Goal: Find specific page/section: Find specific page/section

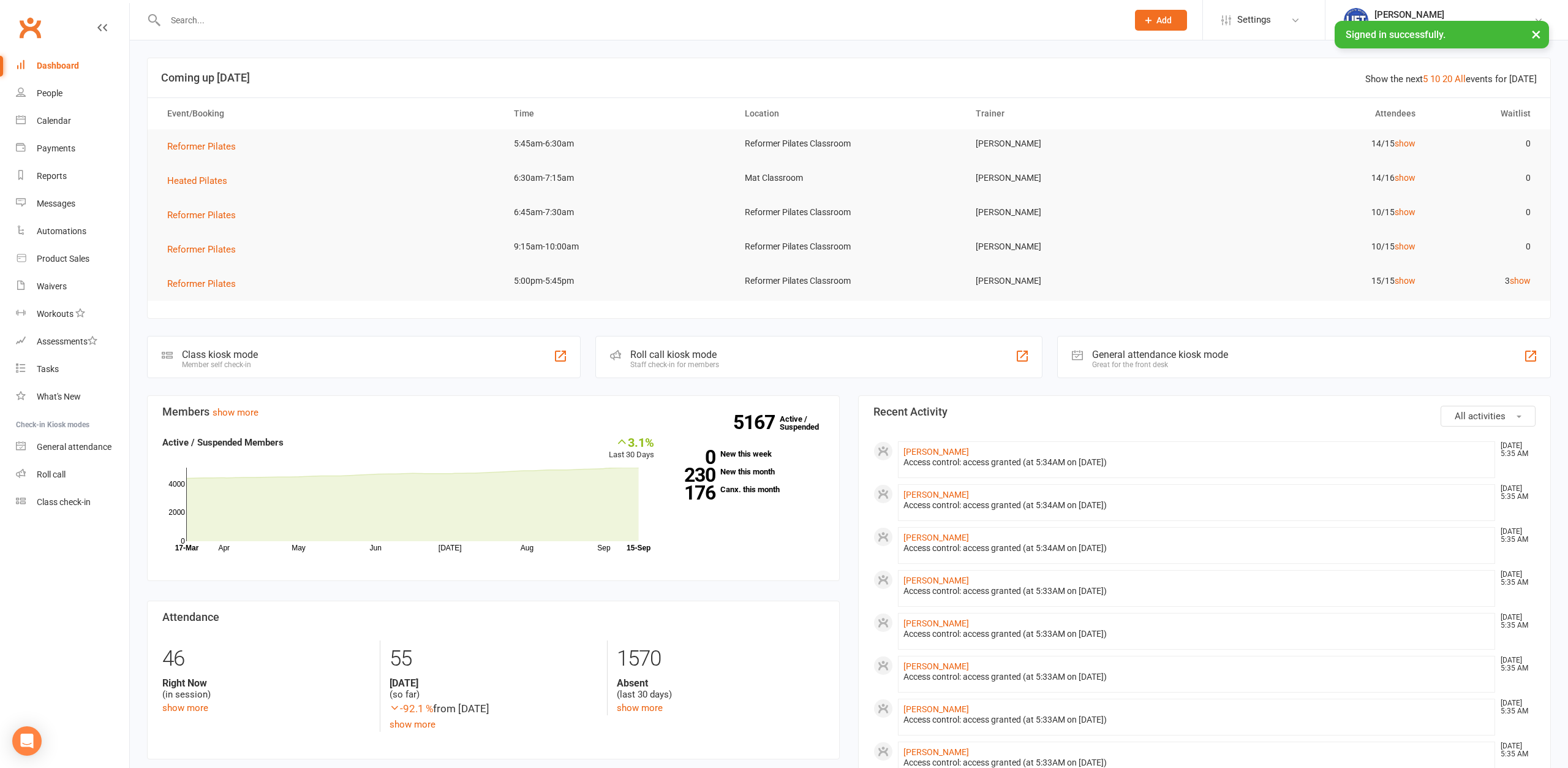
click at [265, 25] on input "text" at bounding box center [640, 20] width 957 height 17
type input "[PERSON_NAME]"
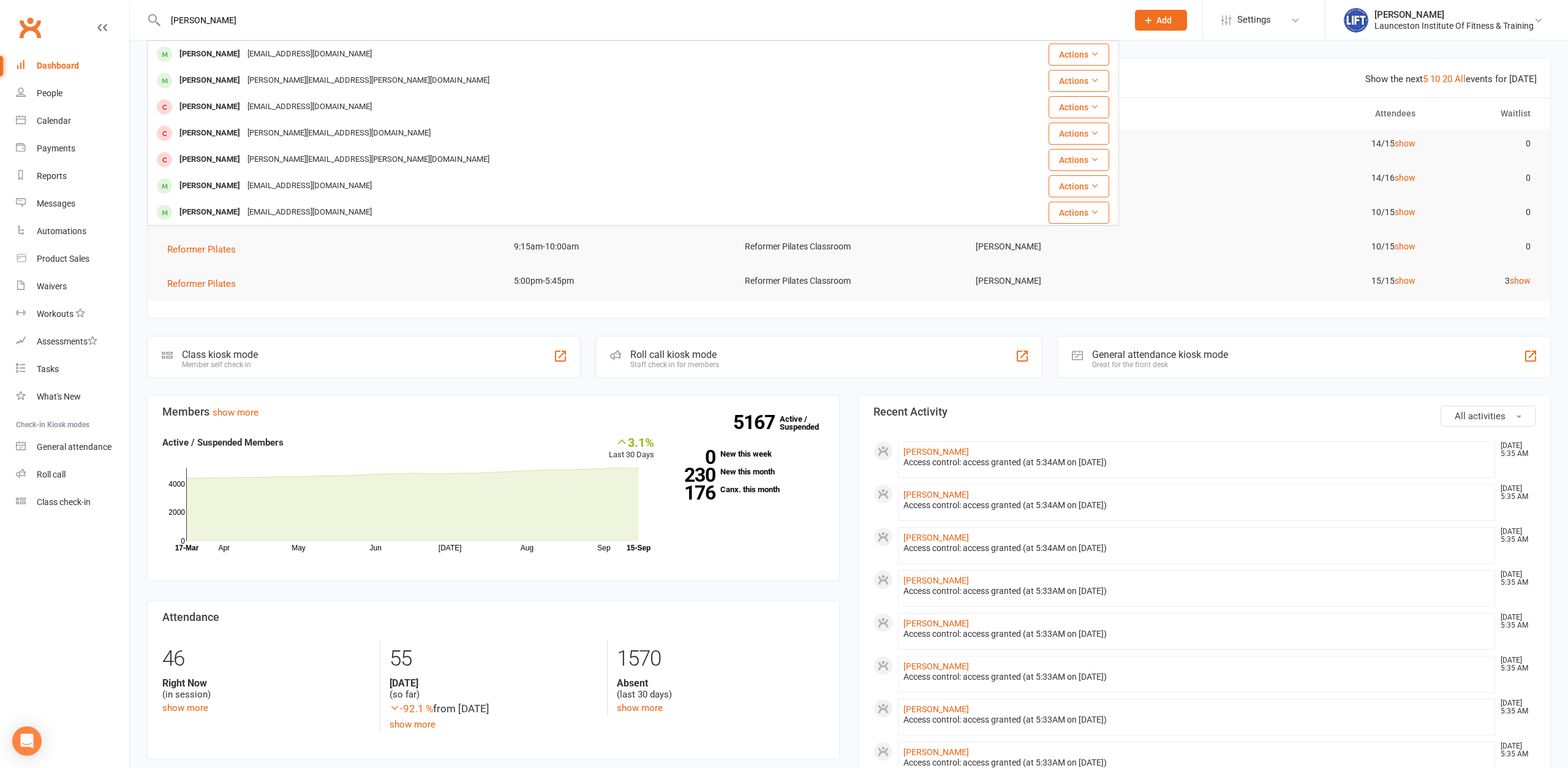
click at [256, 45] on div "[PERSON_NAME] [EMAIL_ADDRESS][DOMAIN_NAME]" at bounding box center [552, 53] width 807 height 25
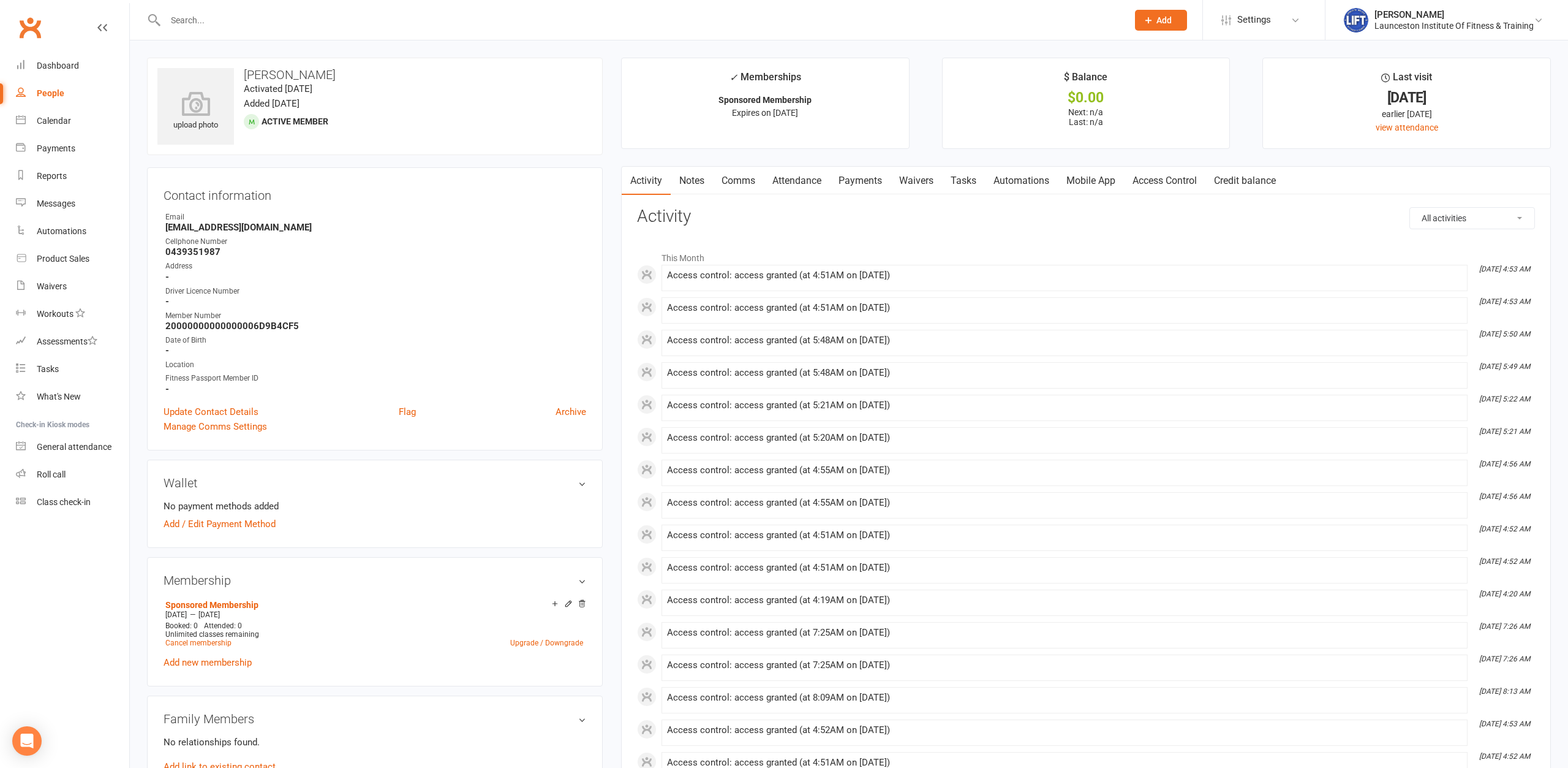
click at [701, 187] on link "Notes" at bounding box center [691, 181] width 42 height 28
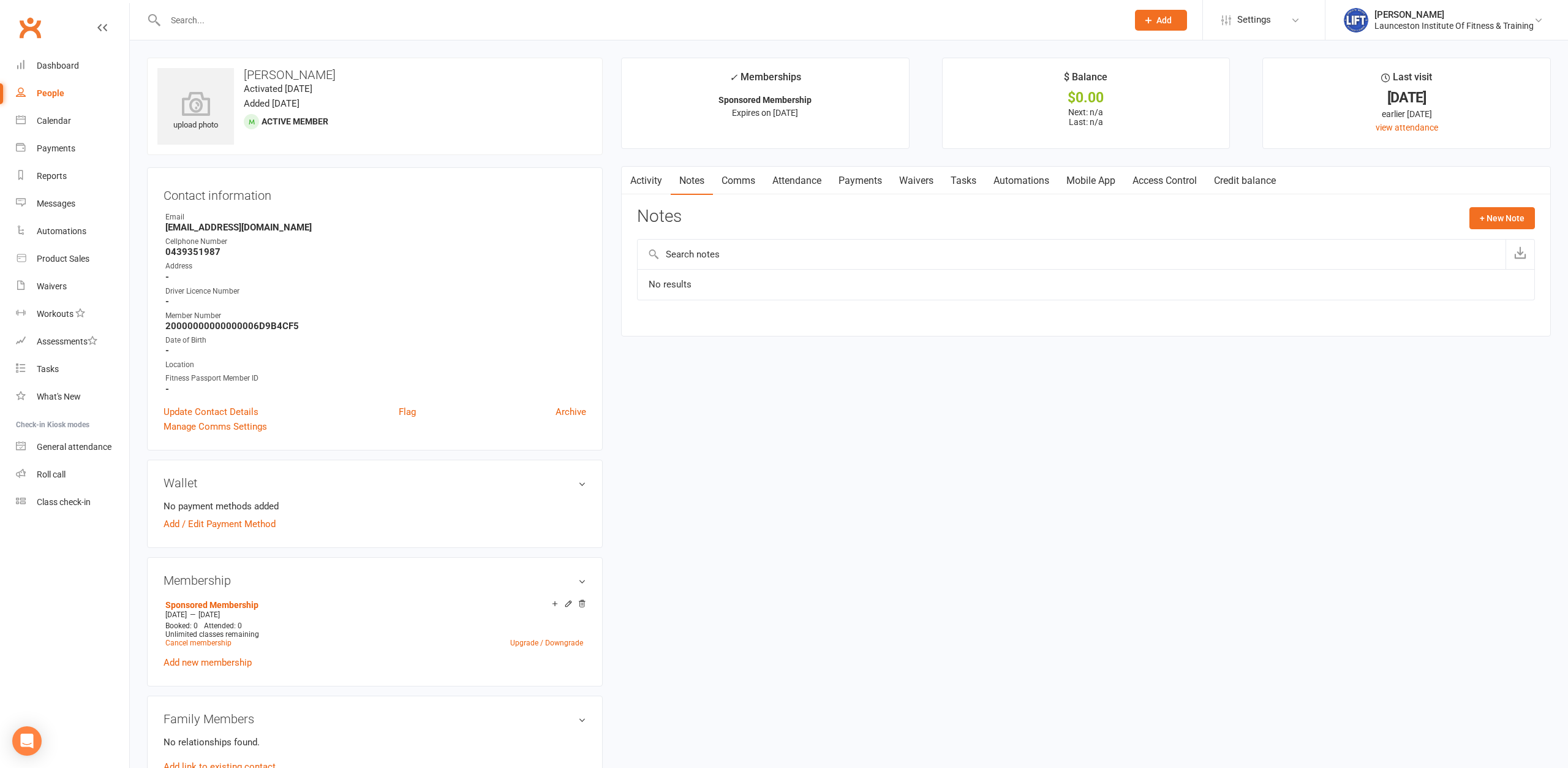
click at [651, 187] on link "Activity" at bounding box center [646, 181] width 49 height 28
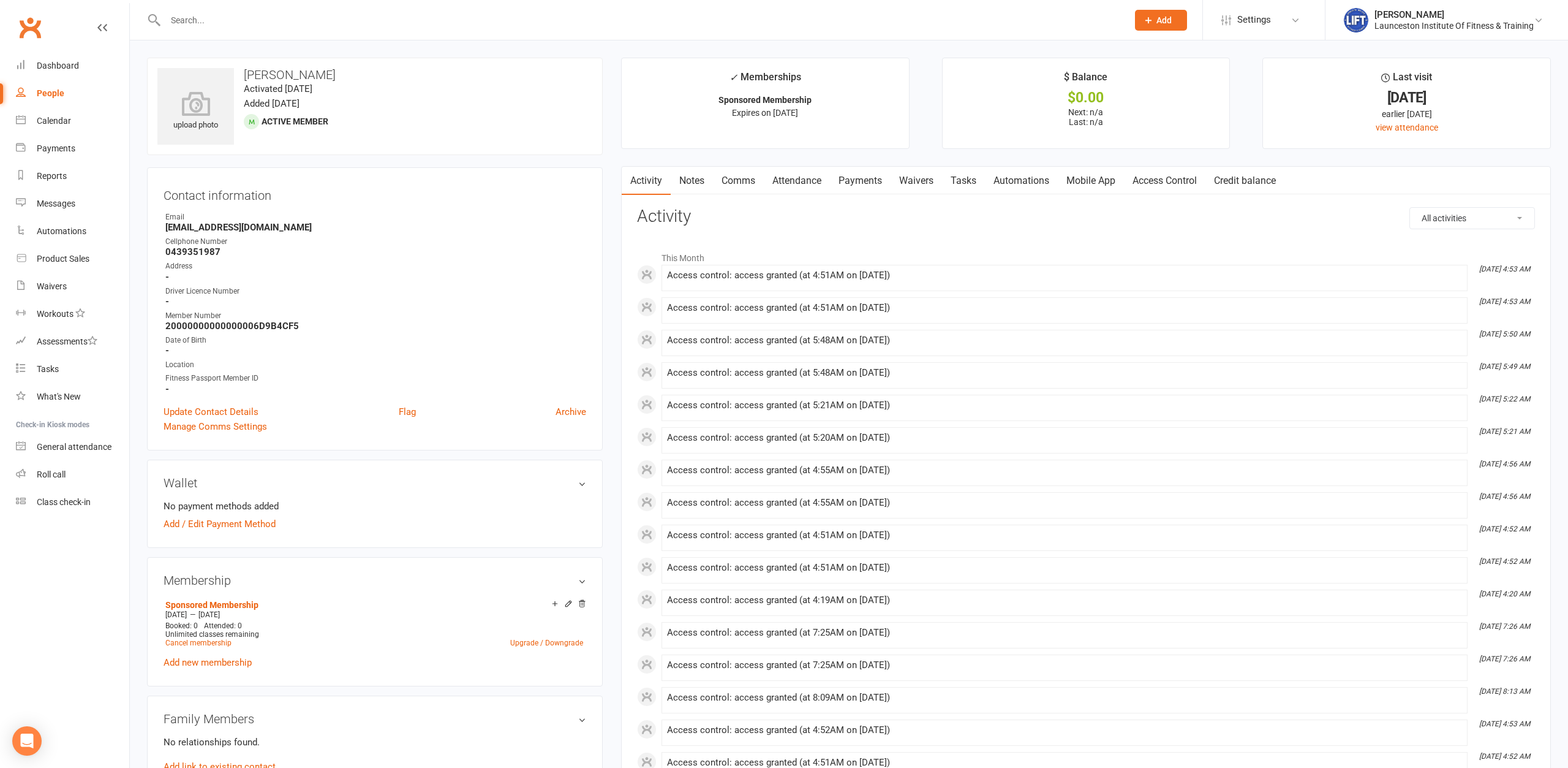
click at [503, 193] on h3 "Contact information" at bounding box center [375, 193] width 422 height 18
click at [352, 155] on contact-information "upload photo [PERSON_NAME] Activated [DATE] Added [DATE] Active member Contact …" at bounding box center [375, 254] width 455 height 393
click at [236, 17] on input "text" at bounding box center [640, 20] width 957 height 17
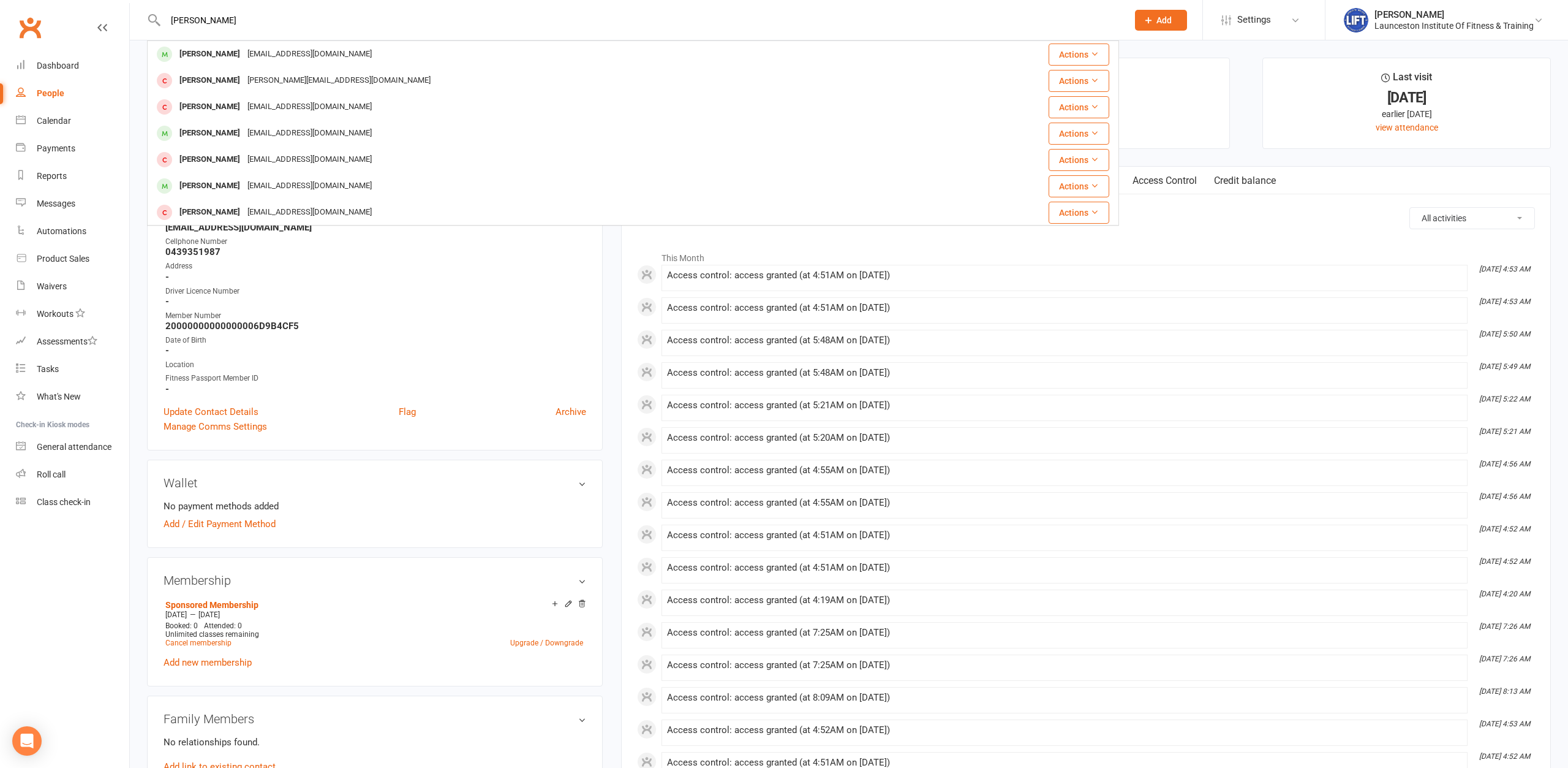
type input "[PERSON_NAME]"
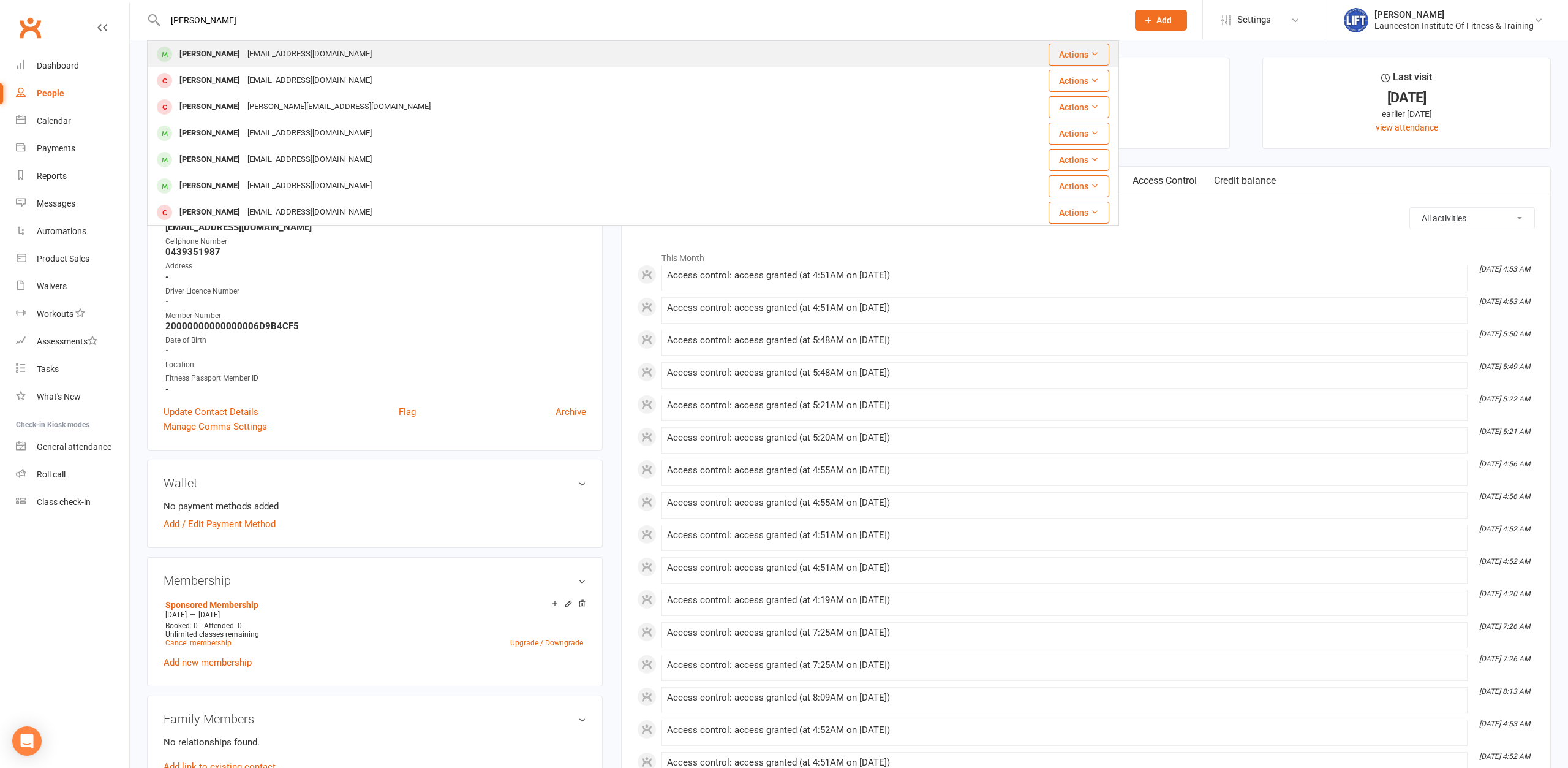
drag, startPoint x: 262, startPoint y: 60, endPoint x: 287, endPoint y: 88, distance: 37.5
click at [262, 59] on div "[EMAIL_ADDRESS][DOMAIN_NAME]" at bounding box center [309, 54] width 132 height 18
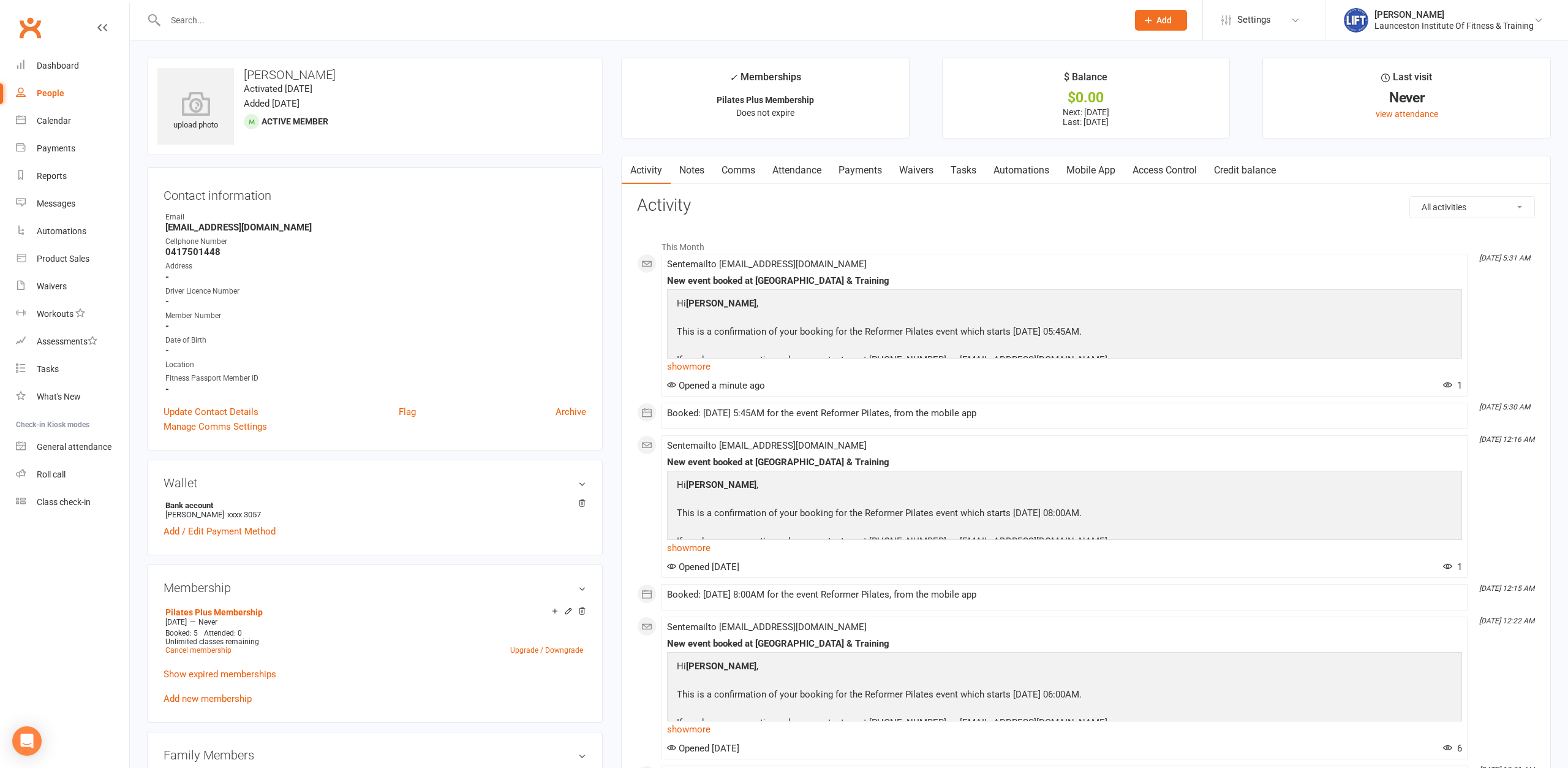
click at [1176, 167] on link "Access Control" at bounding box center [1165, 171] width 81 height 28
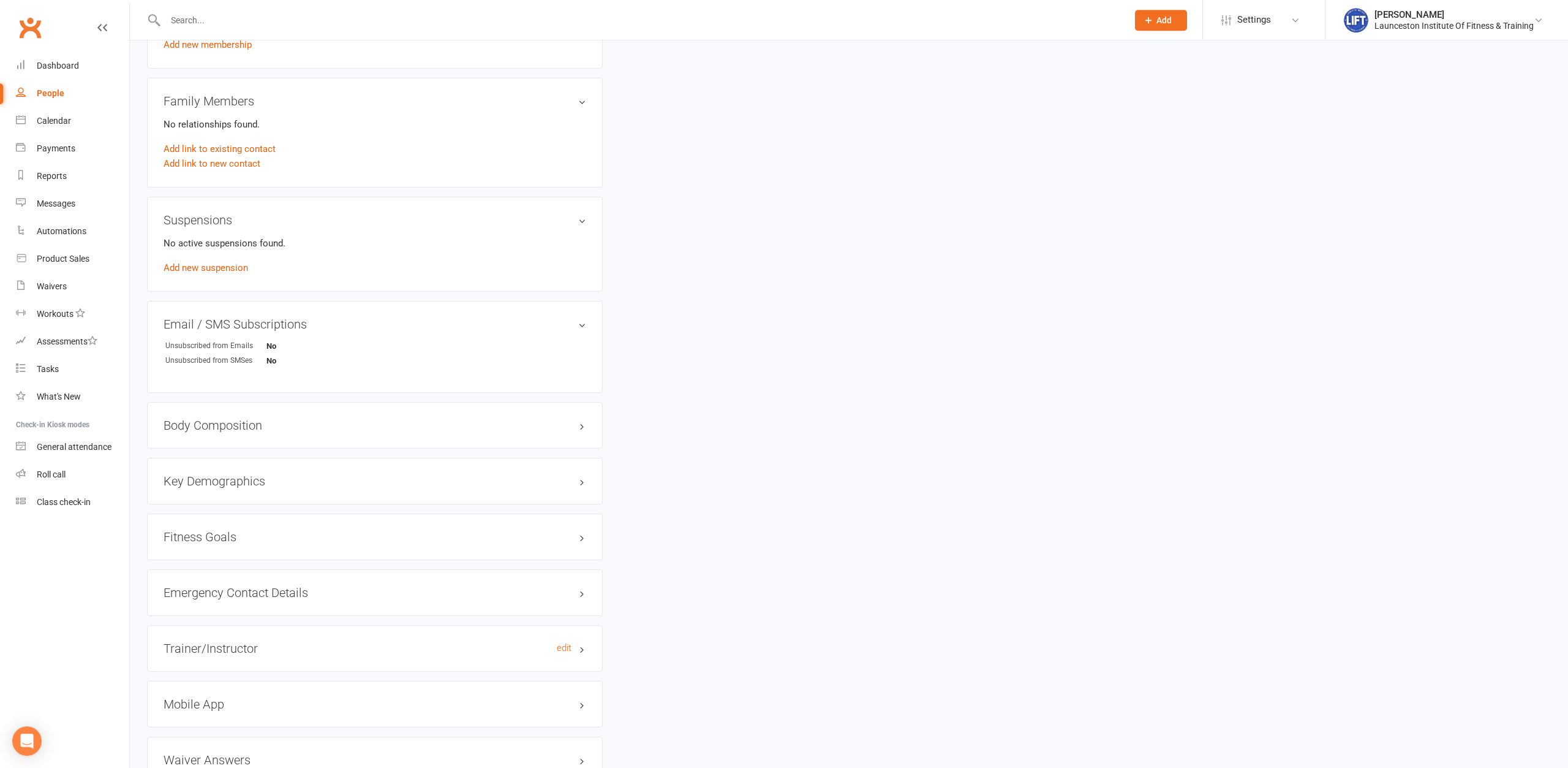
scroll to position [755, 0]
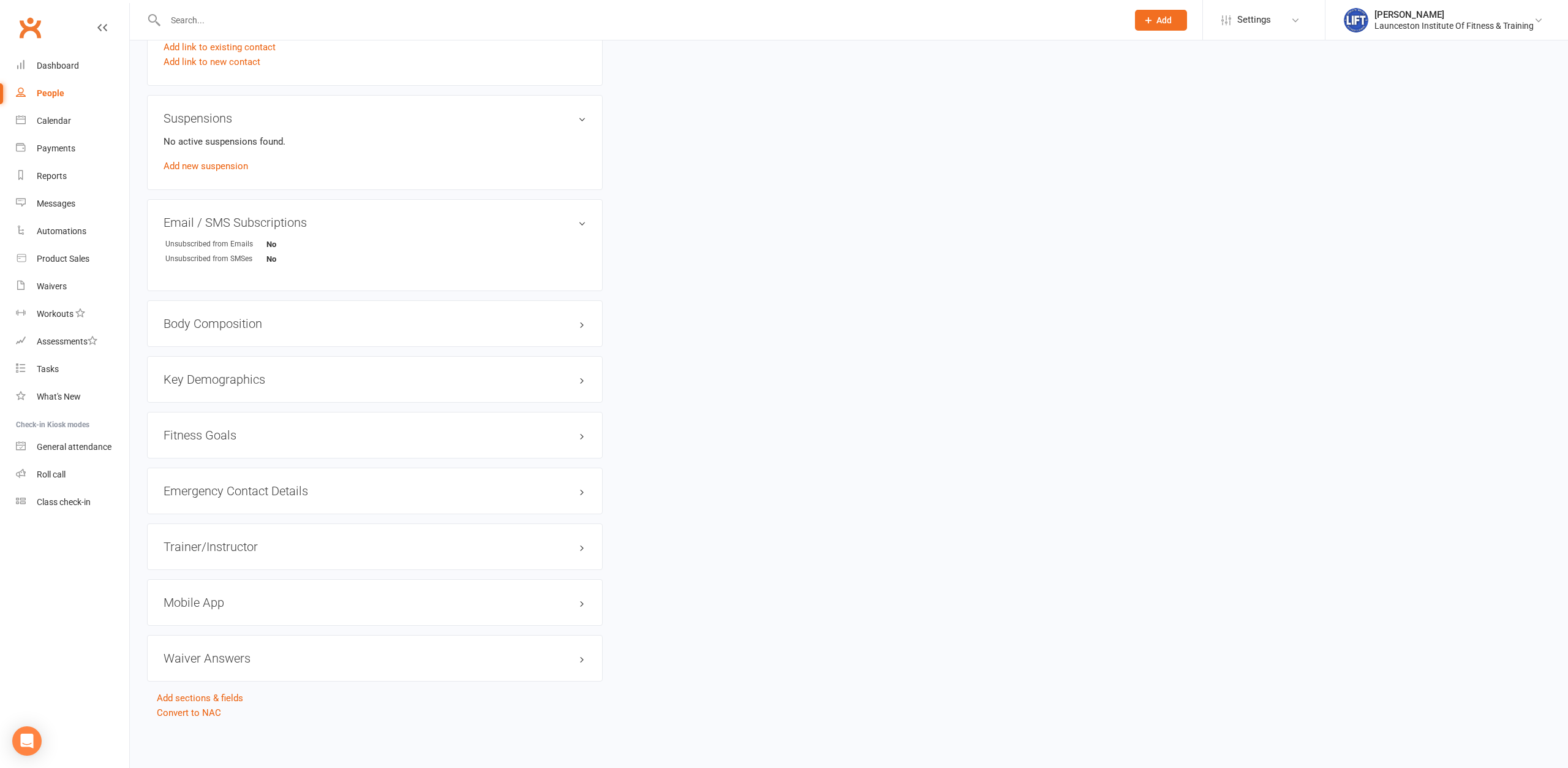
click at [224, 592] on div "Mobile App" at bounding box center [375, 602] width 455 height 46
click at [197, 619] on div "Mobile App" at bounding box center [375, 602] width 455 height 46
click at [202, 604] on h3 "Mobile App" at bounding box center [375, 602] width 422 height 13
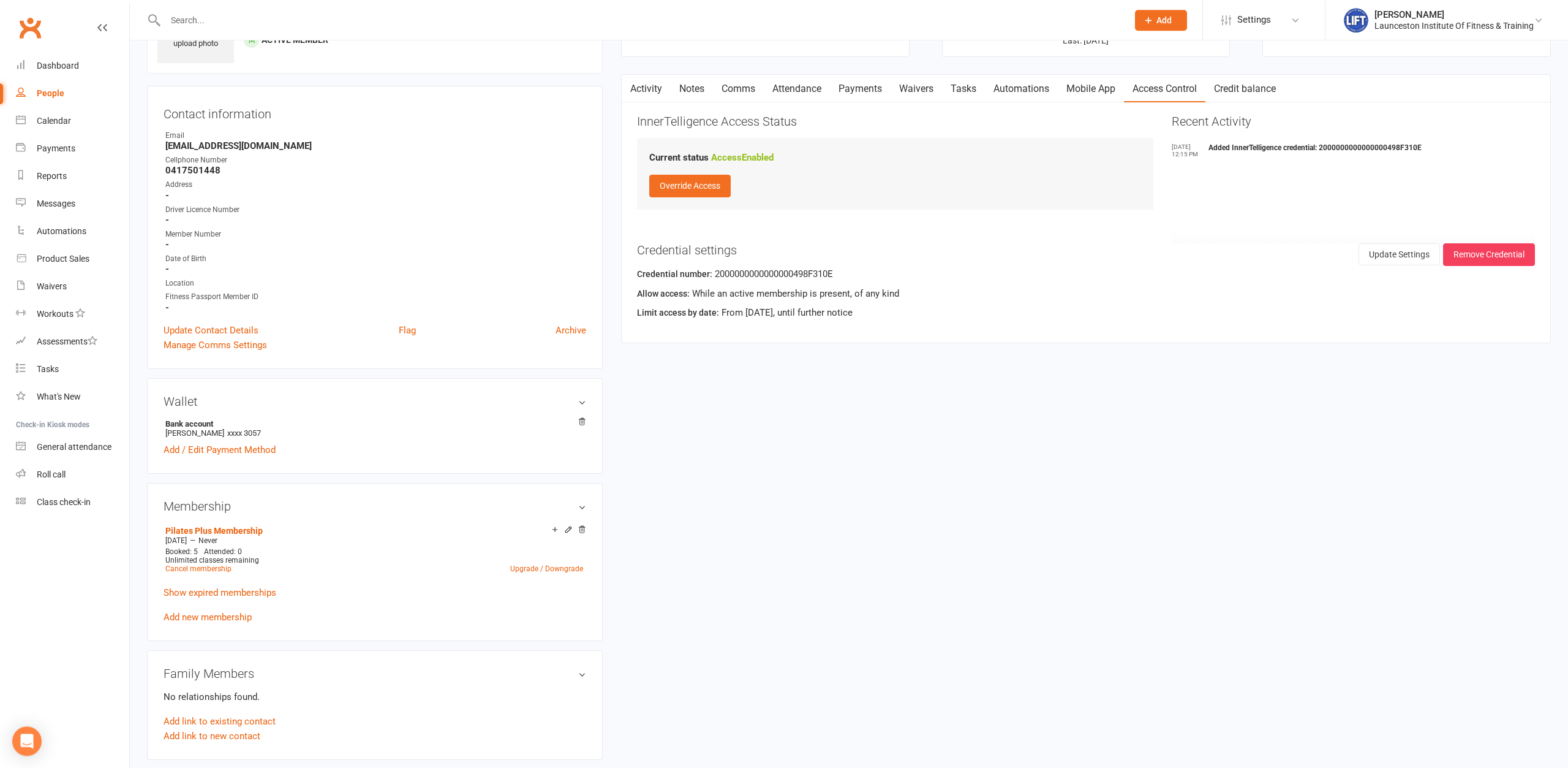
scroll to position [0, 0]
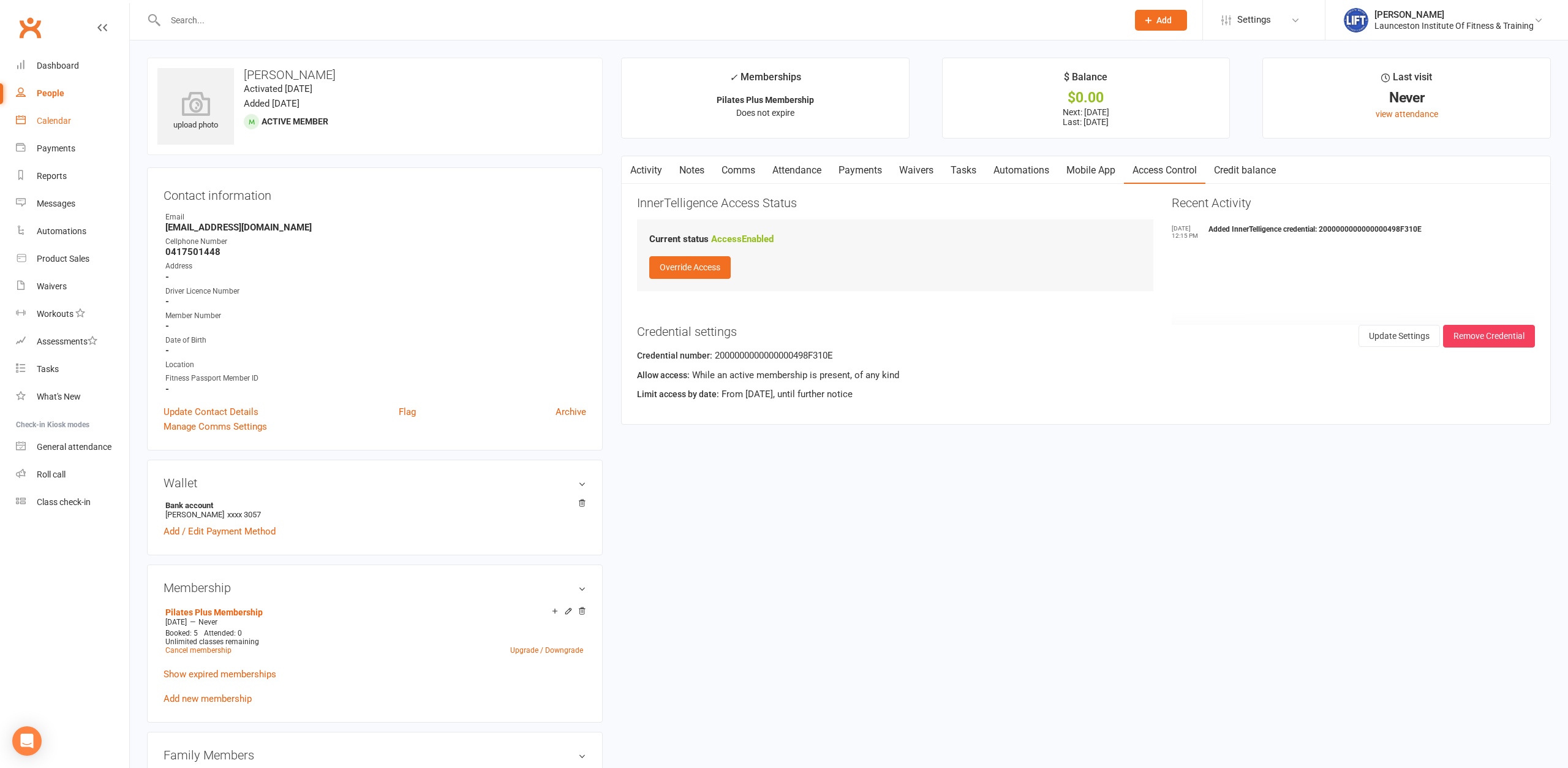
click at [46, 118] on div "Calendar" at bounding box center [54, 120] width 34 height 10
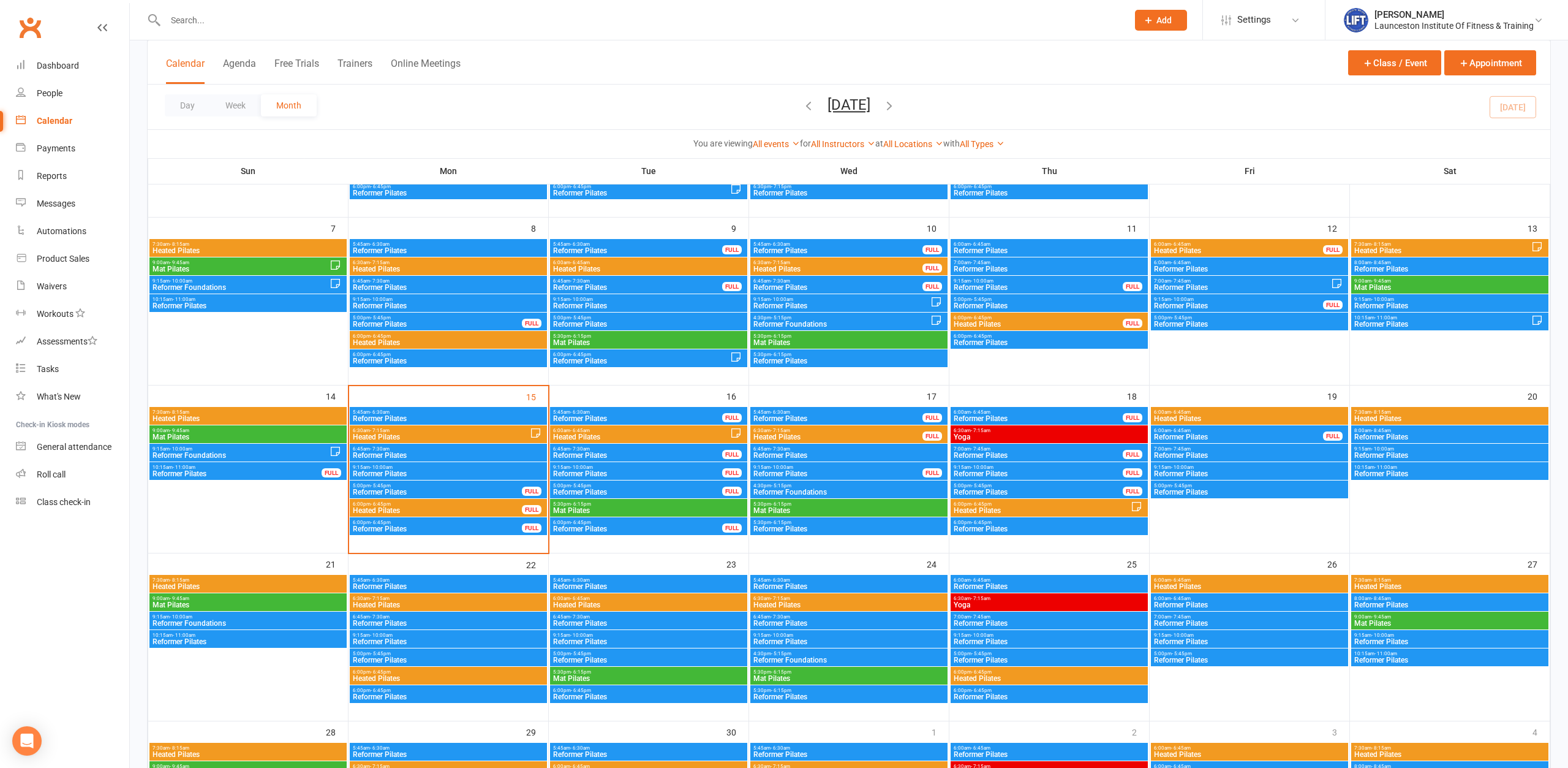
scroll to position [250, 0]
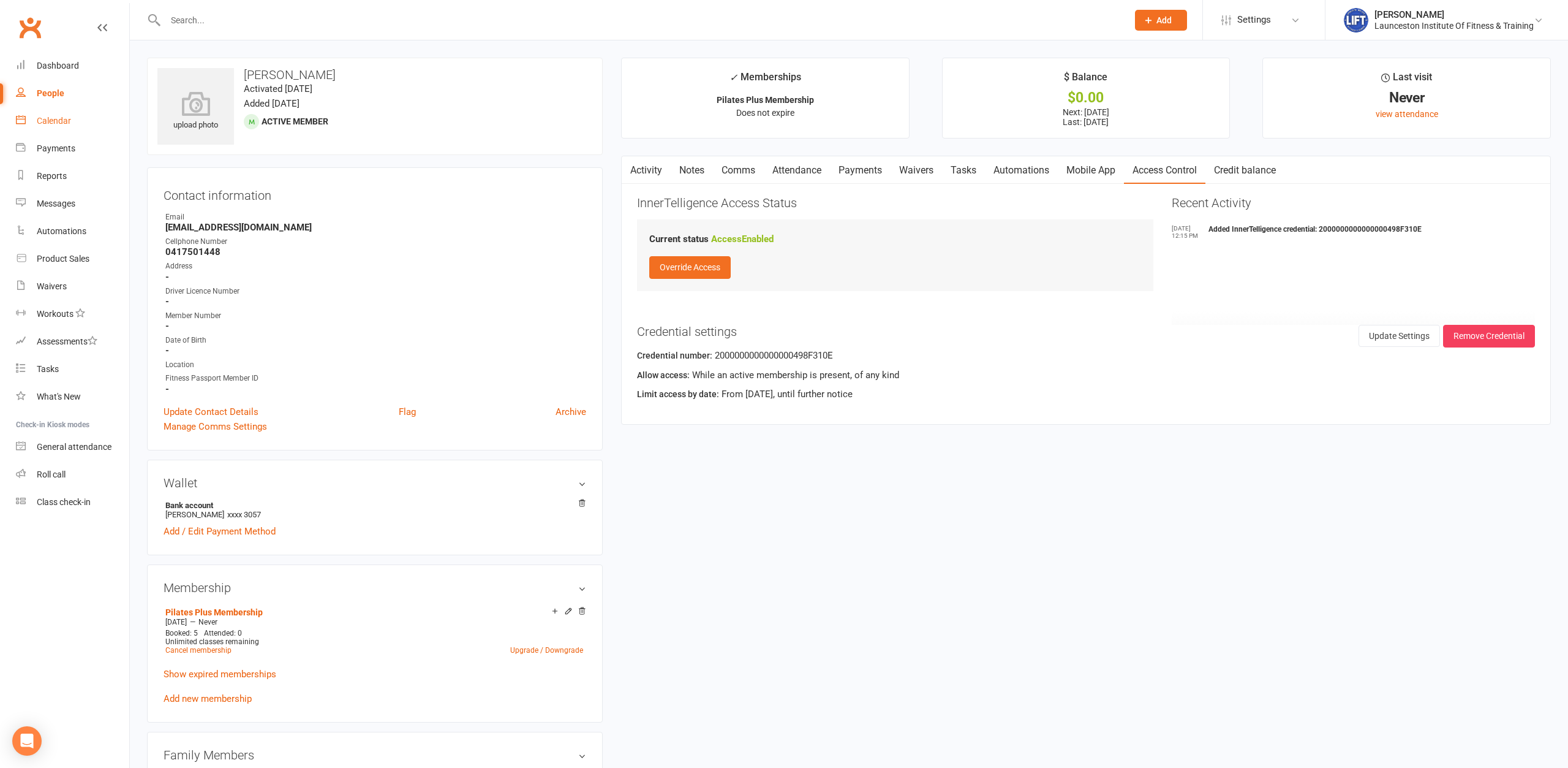
click at [658, 165] on link "Activity" at bounding box center [646, 171] width 49 height 28
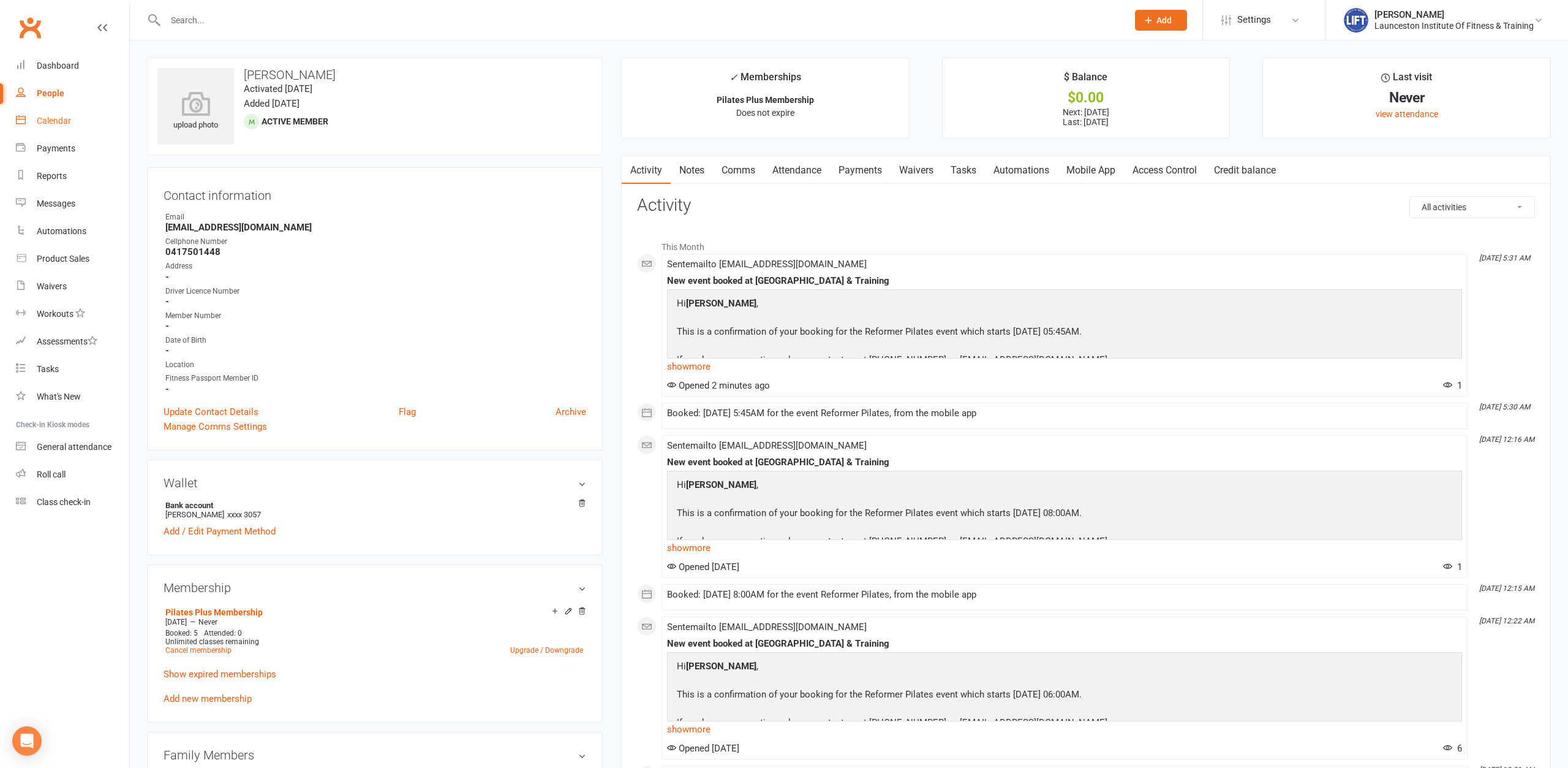
click at [1183, 158] on link "Access Control" at bounding box center [1165, 171] width 81 height 28
